Goal: Task Accomplishment & Management: Use online tool/utility

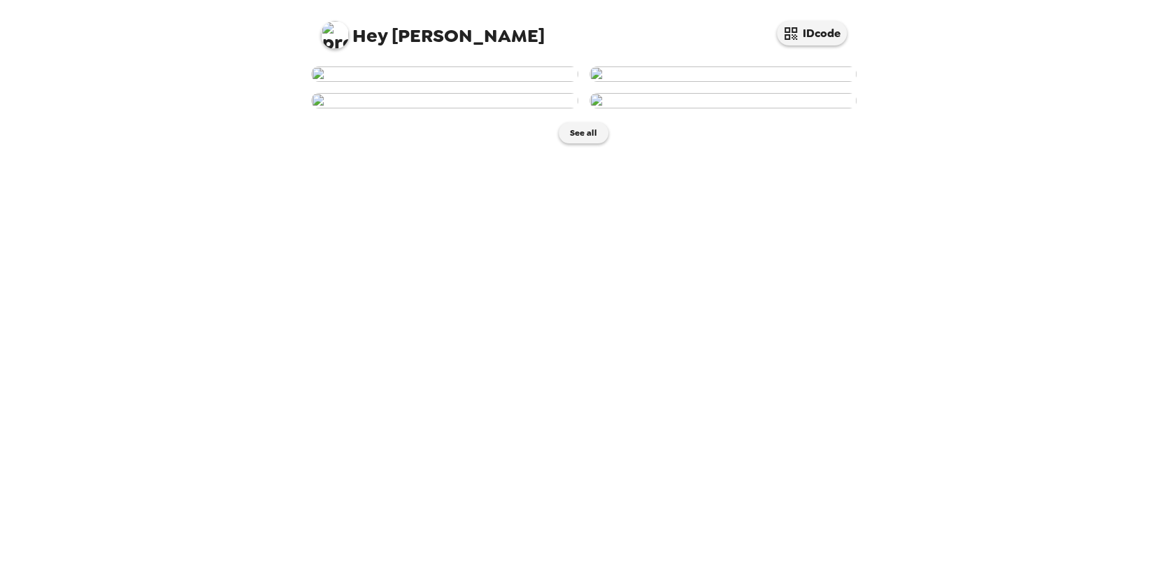
click at [473, 82] on img at bounding box center [444, 73] width 267 height 15
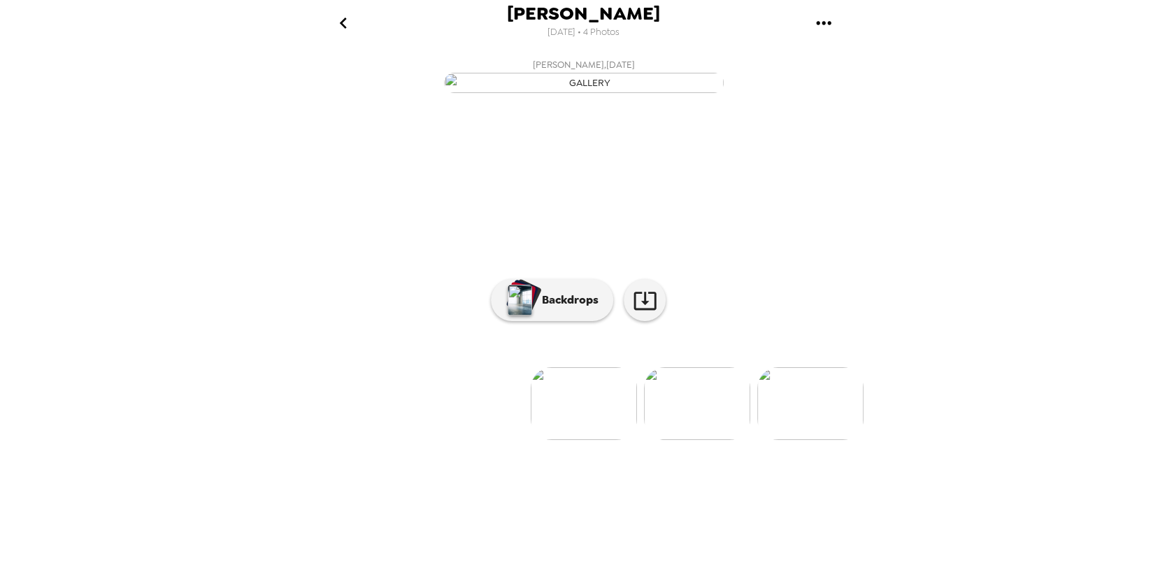
scroll to position [37, 0]
click at [568, 308] on p "Backdrops" at bounding box center [567, 299] width 64 height 17
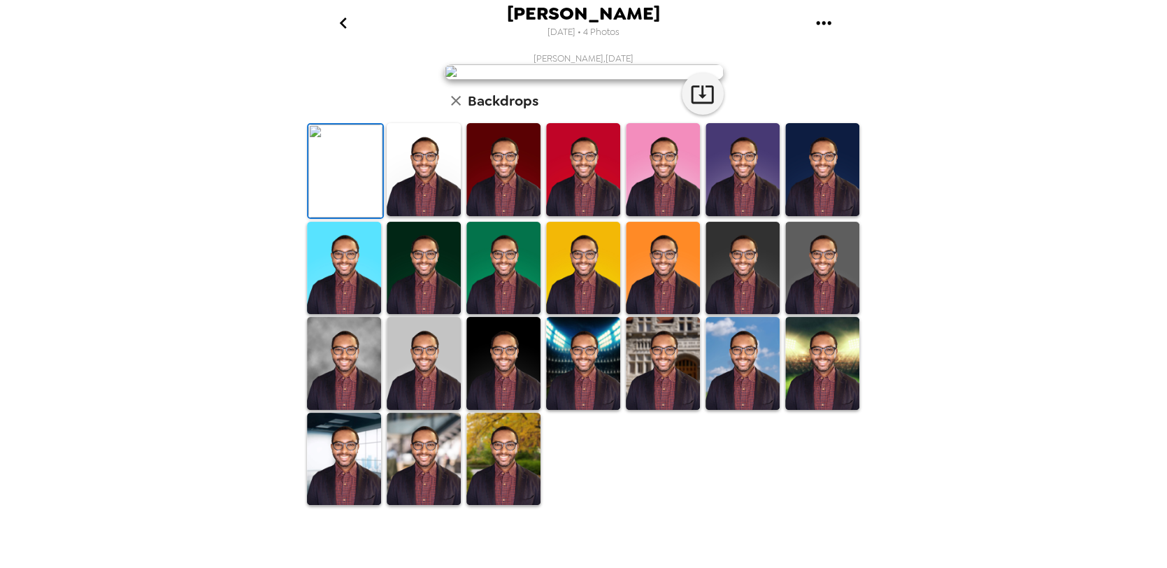
scroll to position [139, 0]
click at [488, 315] on img at bounding box center [503, 268] width 74 height 93
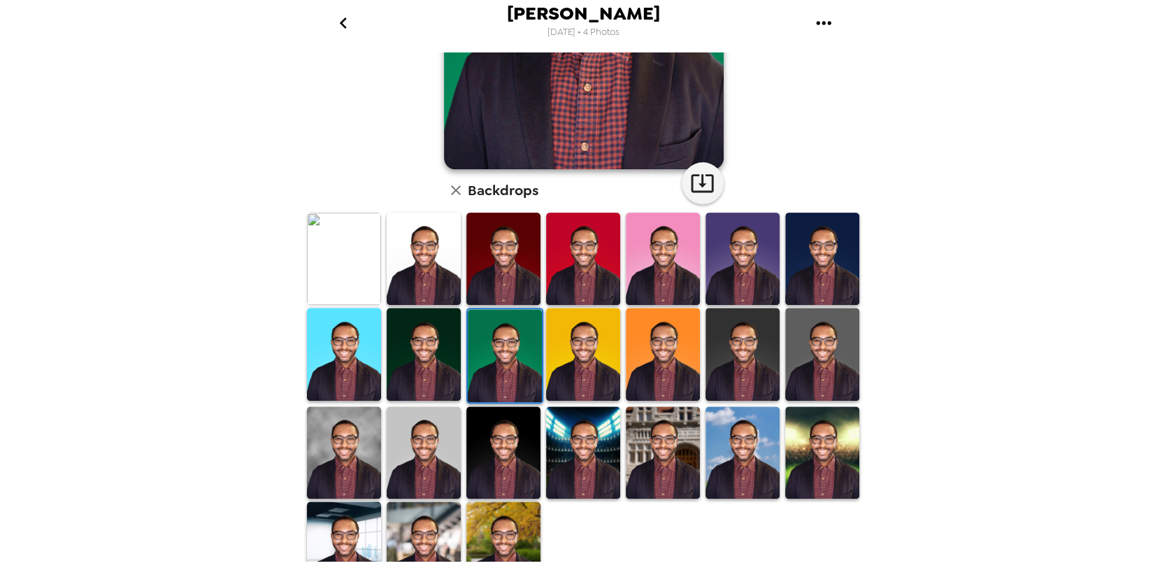
scroll to position [279, 0]
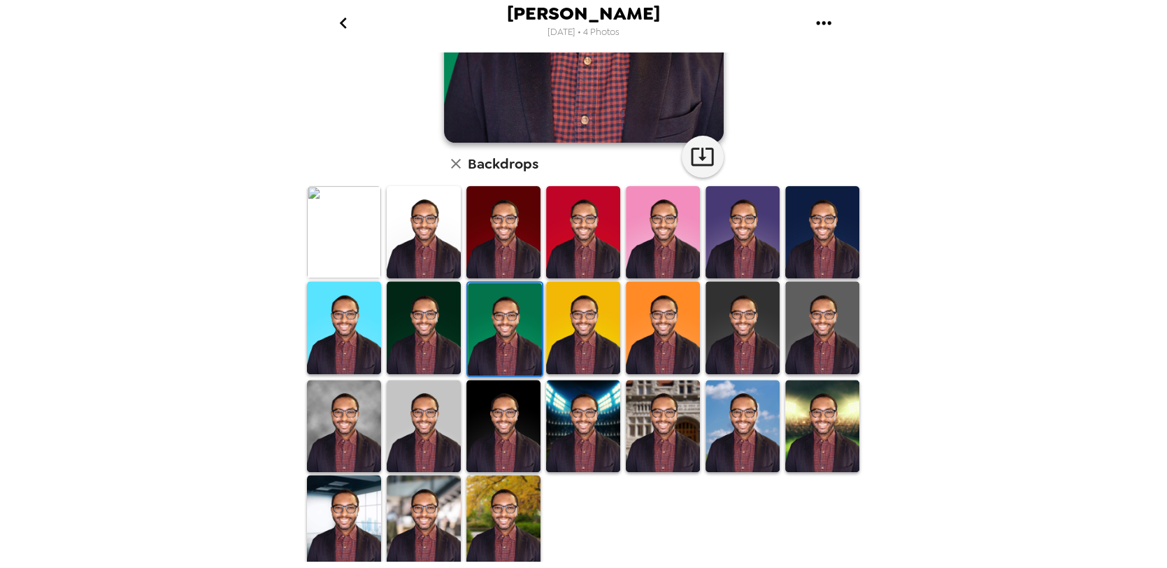
click at [473, 482] on img at bounding box center [503, 521] width 74 height 93
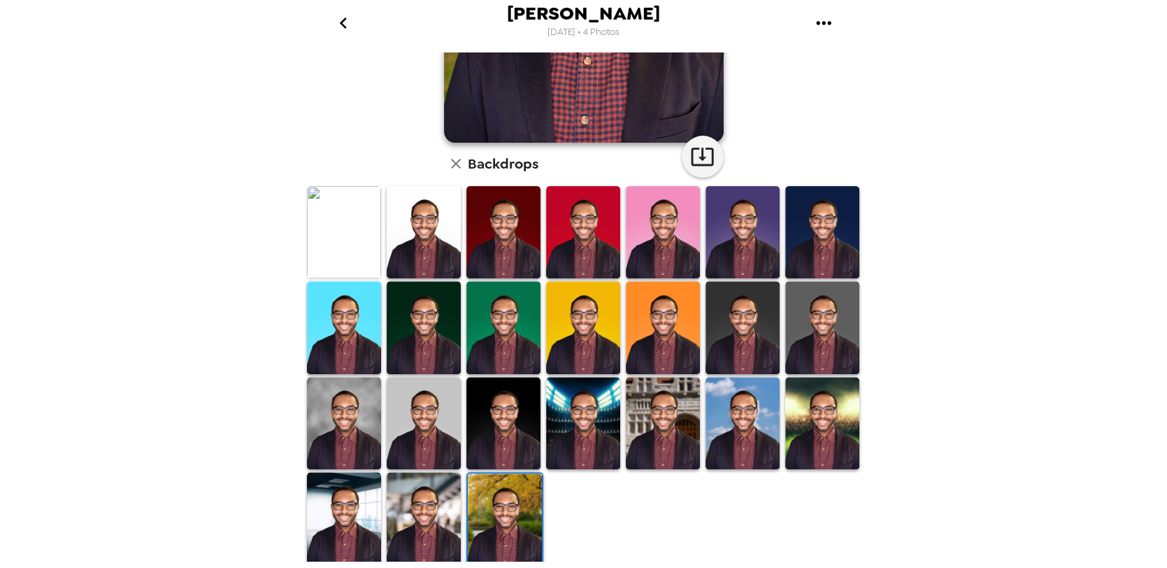
click at [414, 504] on img at bounding box center [424, 518] width 74 height 93
click at [482, 349] on img at bounding box center [503, 327] width 74 height 93
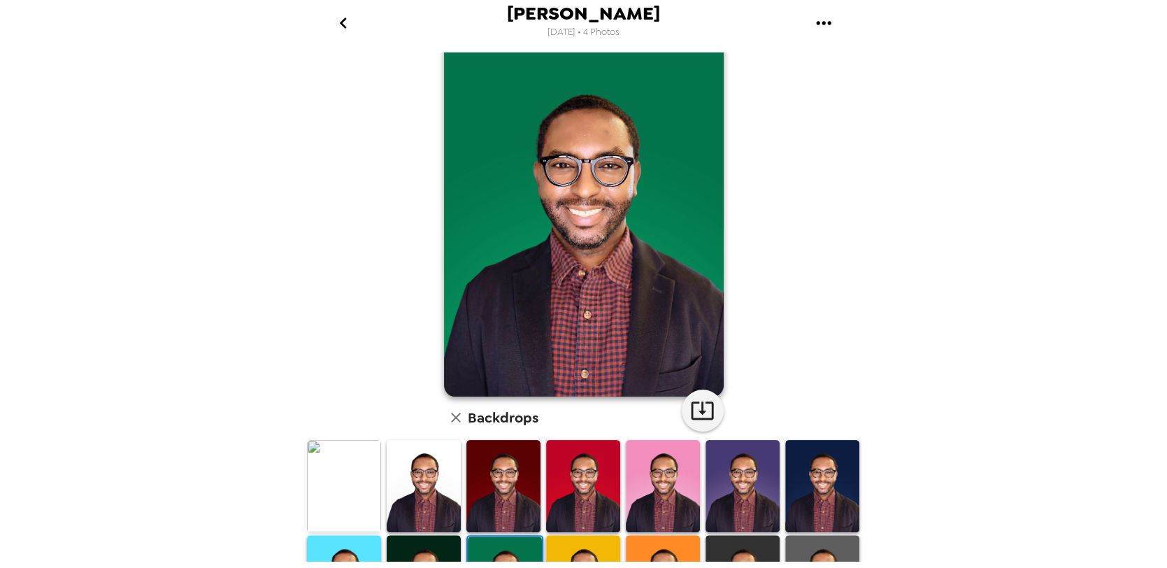
scroll to position [0, 0]
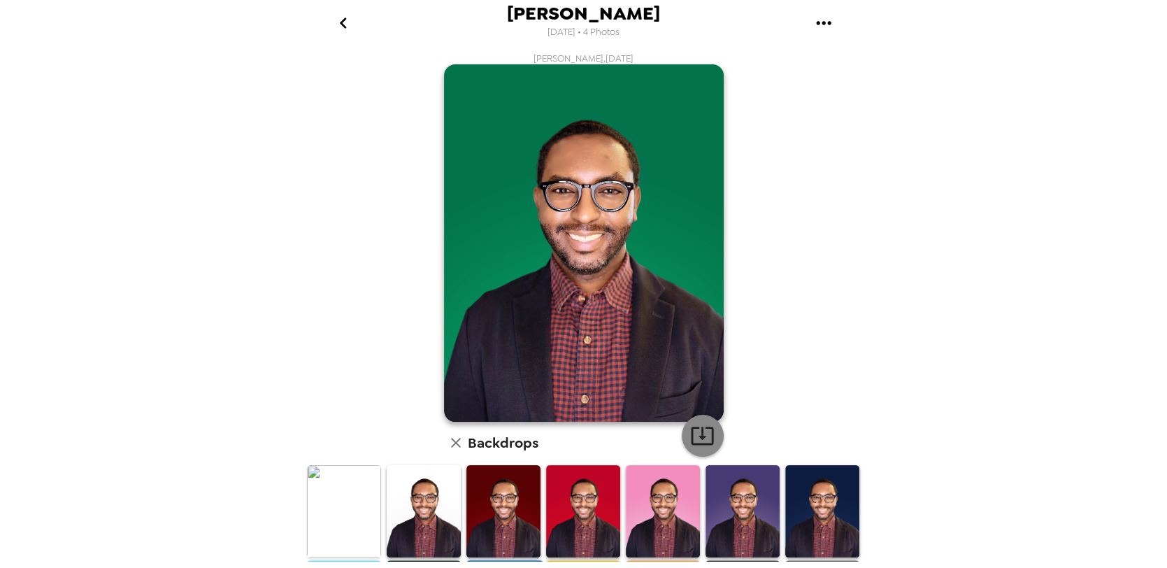
click at [692, 428] on icon "button" at bounding box center [702, 435] width 22 height 18
